Goal: Find contact information: Find contact information

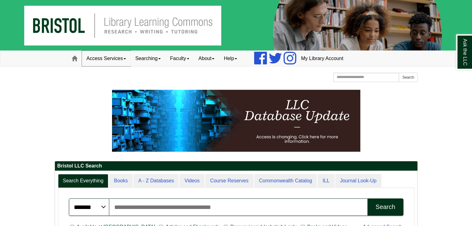
click at [125, 58] on span at bounding box center [124, 58] width 2 height 1
click at [72, 56] on span at bounding box center [75, 59] width 6 height 6
click at [189, 59] on span at bounding box center [188, 58] width 2 height 1
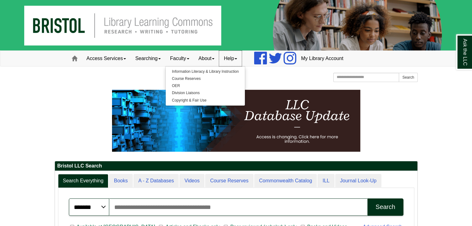
click at [242, 59] on link "Help" at bounding box center [230, 59] width 23 height 16
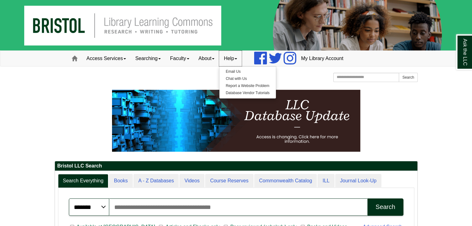
click at [127, 24] on img at bounding box center [236, 25] width 472 height 51
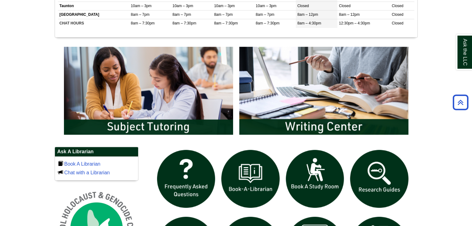
scroll to position [299, 0]
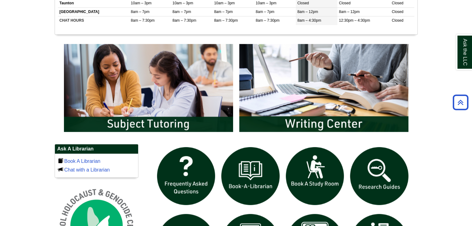
click at [378, 107] on img "slideshow" at bounding box center [323, 88] width 175 height 94
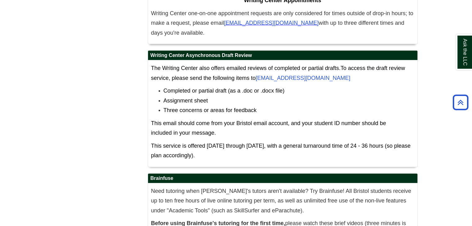
scroll to position [3722, 0]
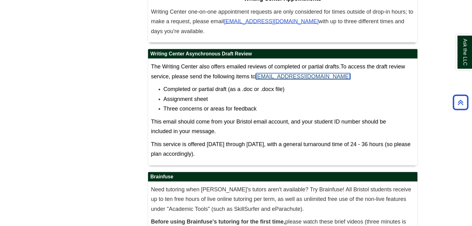
click at [283, 74] on link "WritingCenter@bristolcc.edu" at bounding box center [303, 77] width 95 height 6
